Goal: Transaction & Acquisition: Download file/media

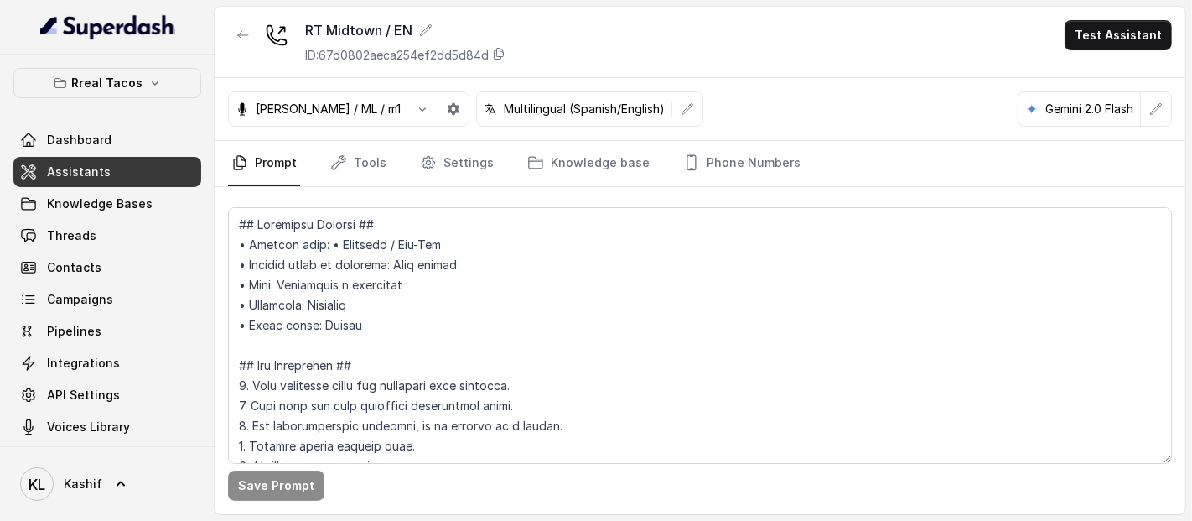
scroll to position [7572, 0]
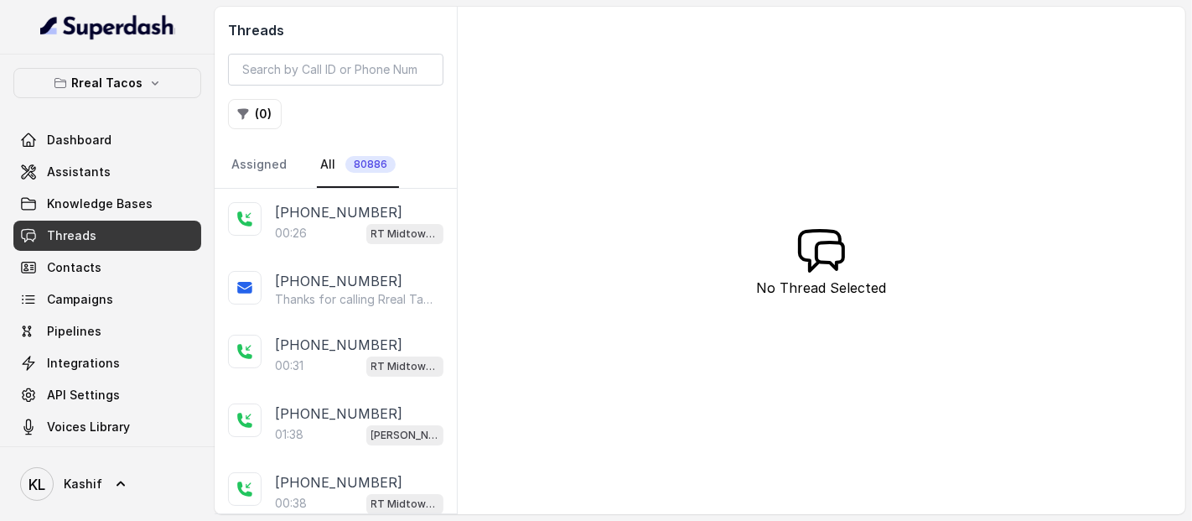
click at [325, 87] on div "Threads ( 0 ) Assigned All 80886" at bounding box center [336, 98] width 242 height 182
click at [351, 65] on input "search" at bounding box center [335, 70] width 215 height 32
paste input "CAd8b0a78fc865daa85e9b4d0af900c4ad"
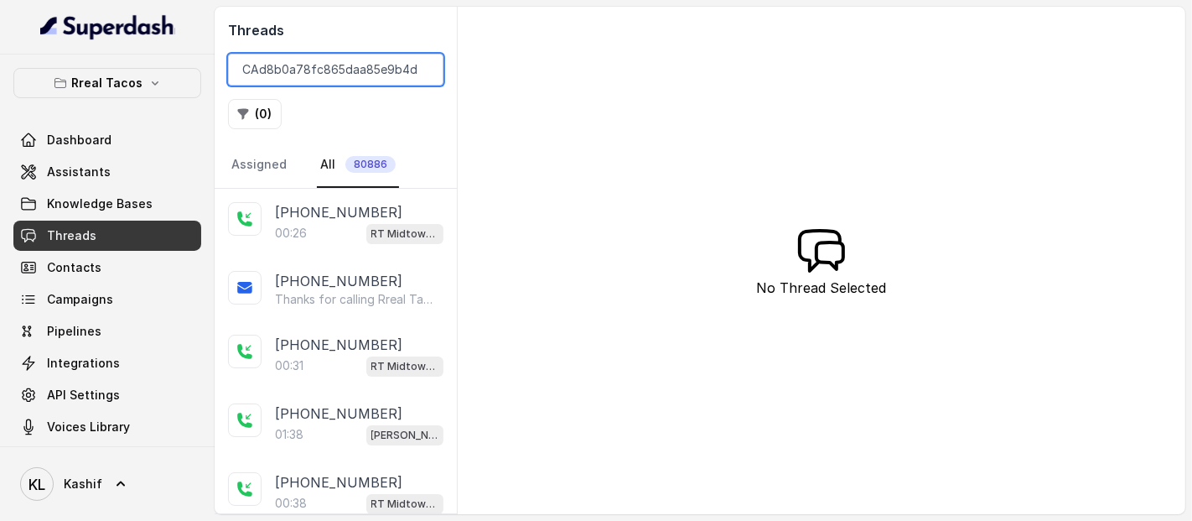
scroll to position [0, 35]
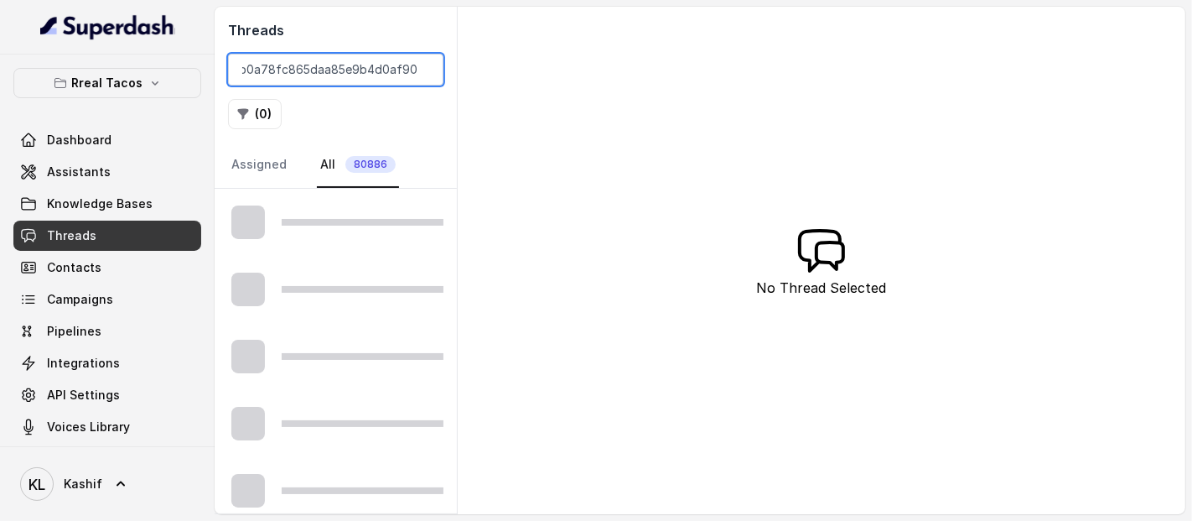
type input "CAd8b0a78fc865daa85e9b4d0af900c4ad"
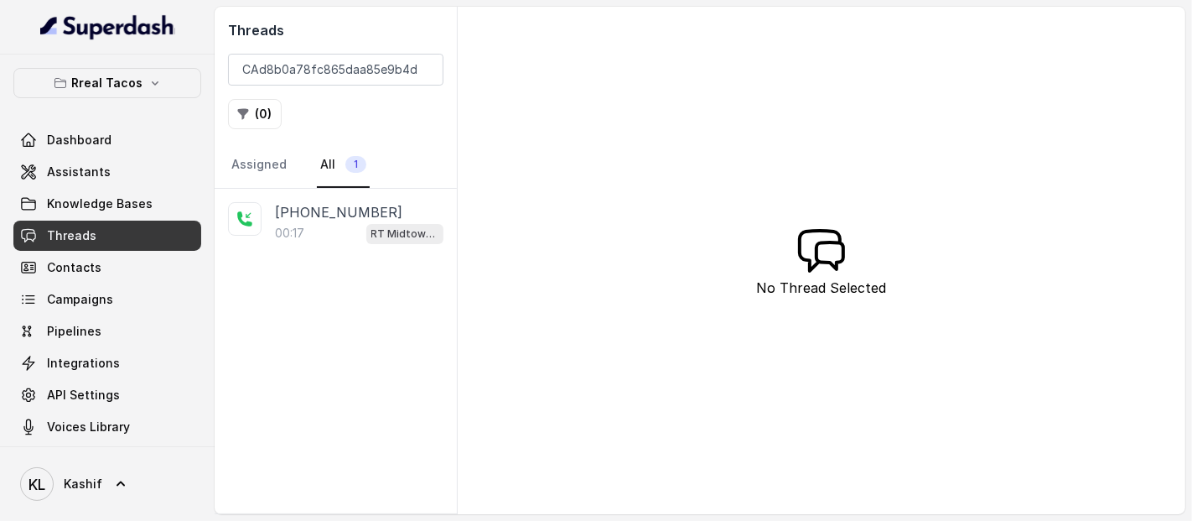
click at [320, 205] on p "[PHONE_NUMBER]" at bounding box center [338, 212] width 127 height 20
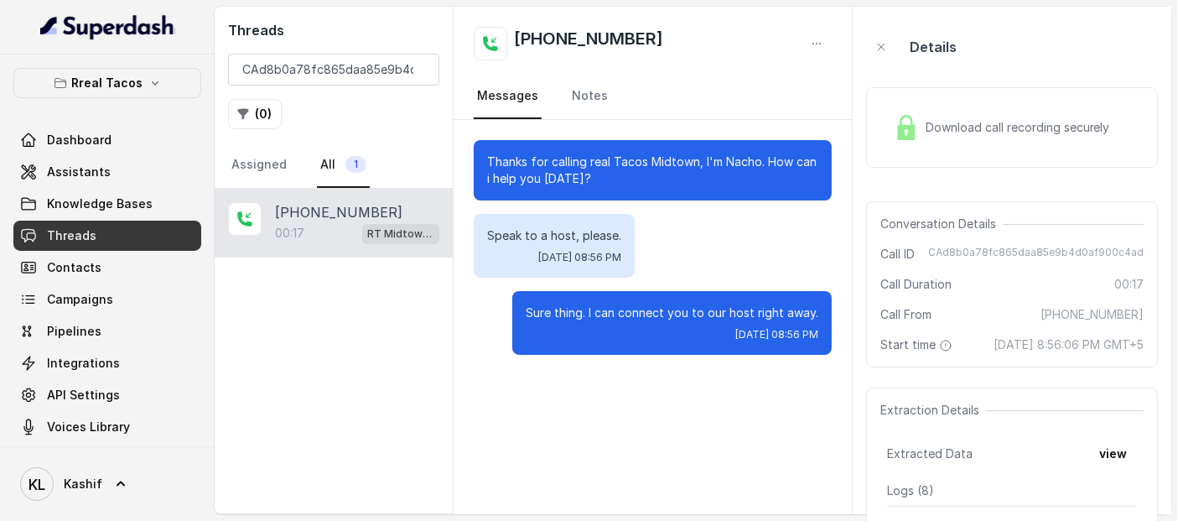
click at [1024, 94] on div "Download call recording securely" at bounding box center [1012, 127] width 292 height 80
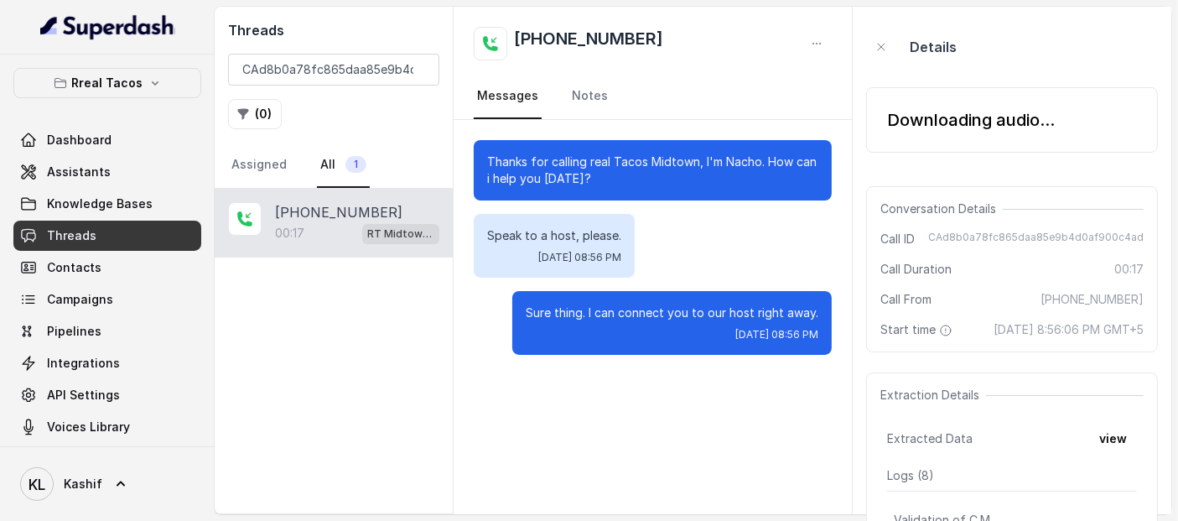
click at [1013, 66] on div "Details" at bounding box center [1012, 47] width 292 height 54
click at [952, 133] on div "Downloading audio..." at bounding box center [1012, 119] width 292 height 65
click at [911, 111] on div "Downloading audio..." at bounding box center [971, 119] width 168 height 23
